Goal: Task Accomplishment & Management: Manage account settings

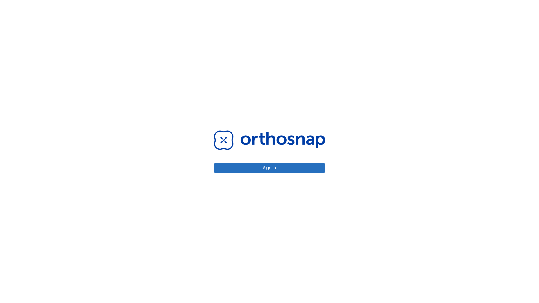
click at [270, 168] on button "Sign in" at bounding box center [269, 168] width 111 height 9
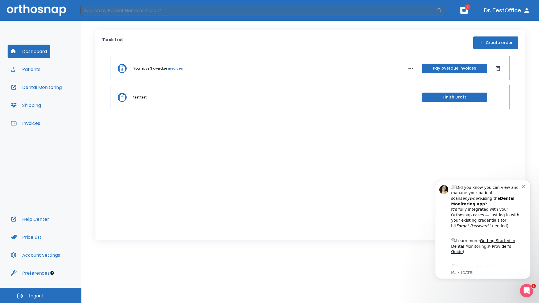
click at [41, 296] on span "Logout" at bounding box center [36, 296] width 15 height 6
